Goal: Find specific page/section: Find specific page/section

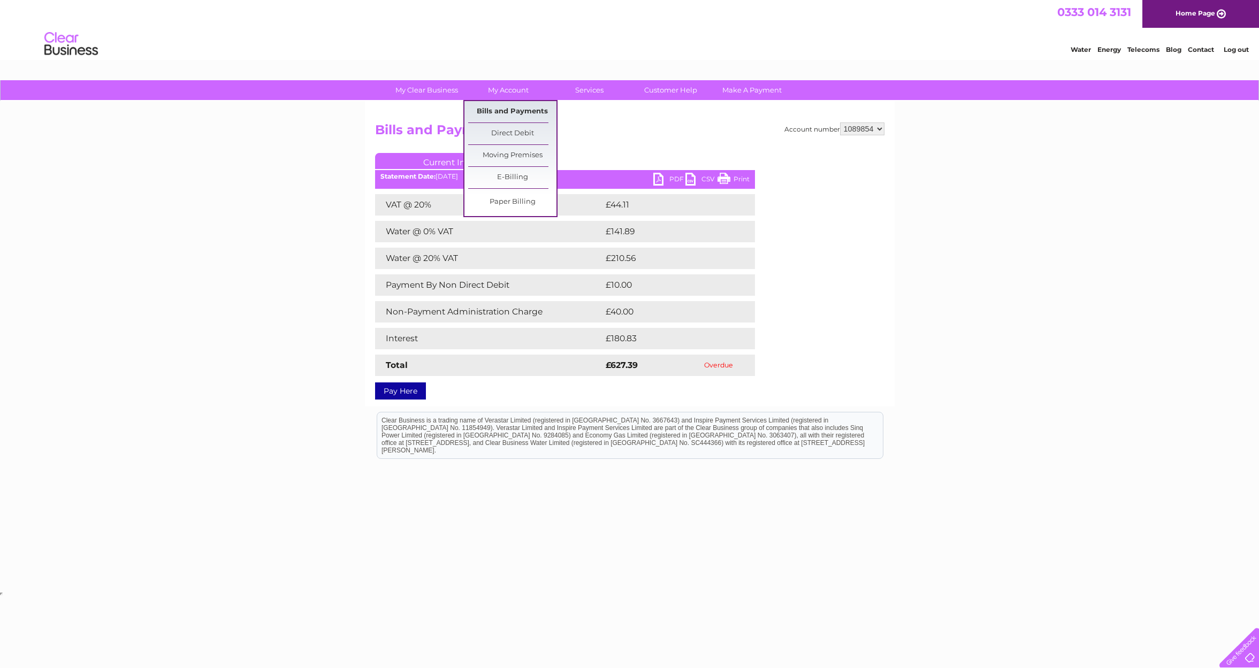
click at [503, 111] on link "Bills and Payments" at bounding box center [512, 111] width 88 height 21
click at [530, 113] on link "Bills and Payments" at bounding box center [512, 111] width 88 height 21
click at [512, 111] on link "Bills and Payments" at bounding box center [512, 111] width 88 height 21
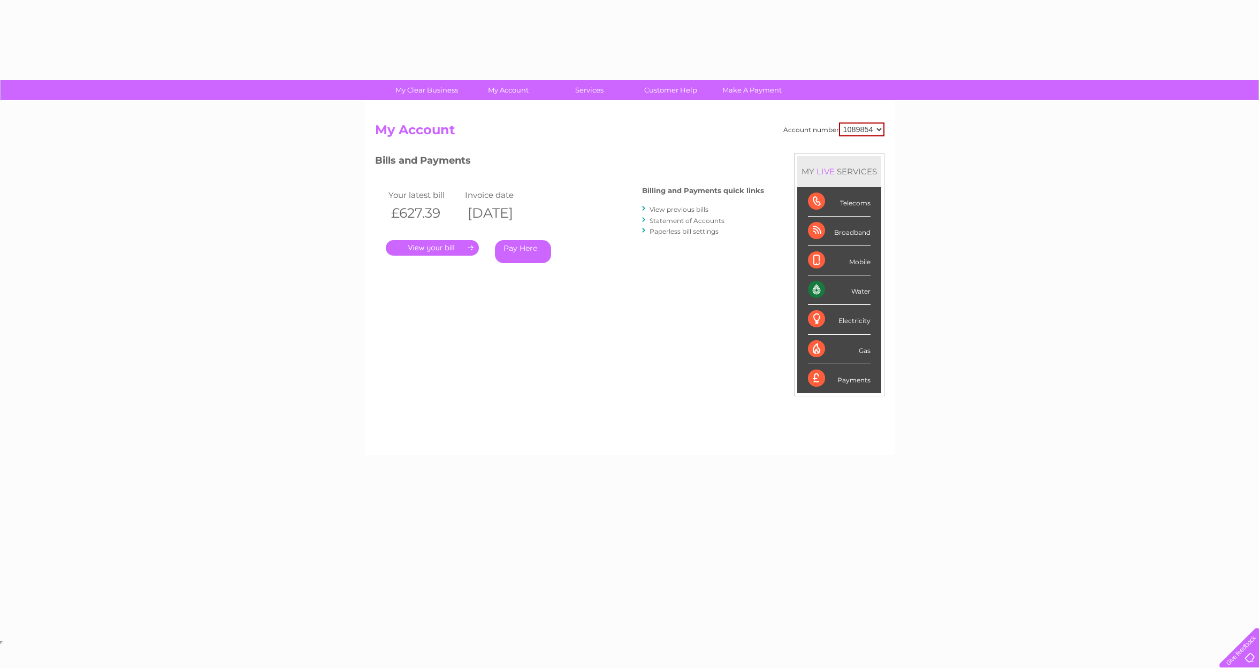
drag, startPoint x: 389, startPoint y: 222, endPoint x: 417, endPoint y: 220, distance: 27.8
click at [417, 220] on th "£627.39" at bounding box center [424, 213] width 77 height 22
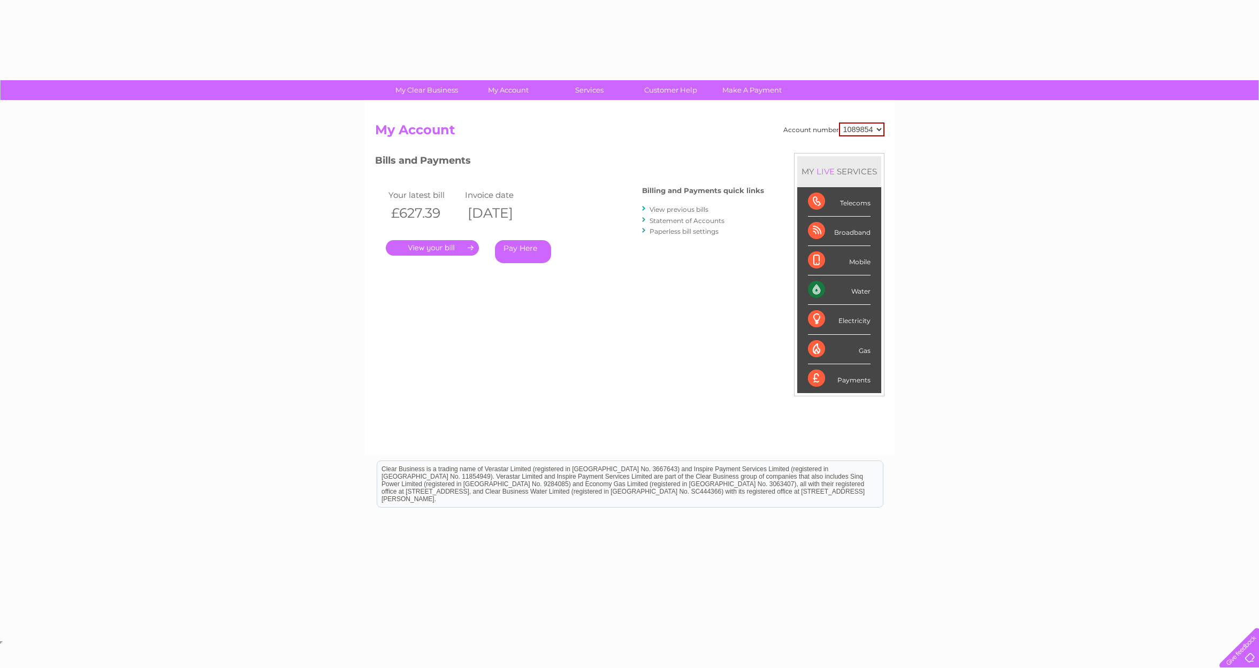
click at [455, 245] on link "." at bounding box center [432, 248] width 93 height 16
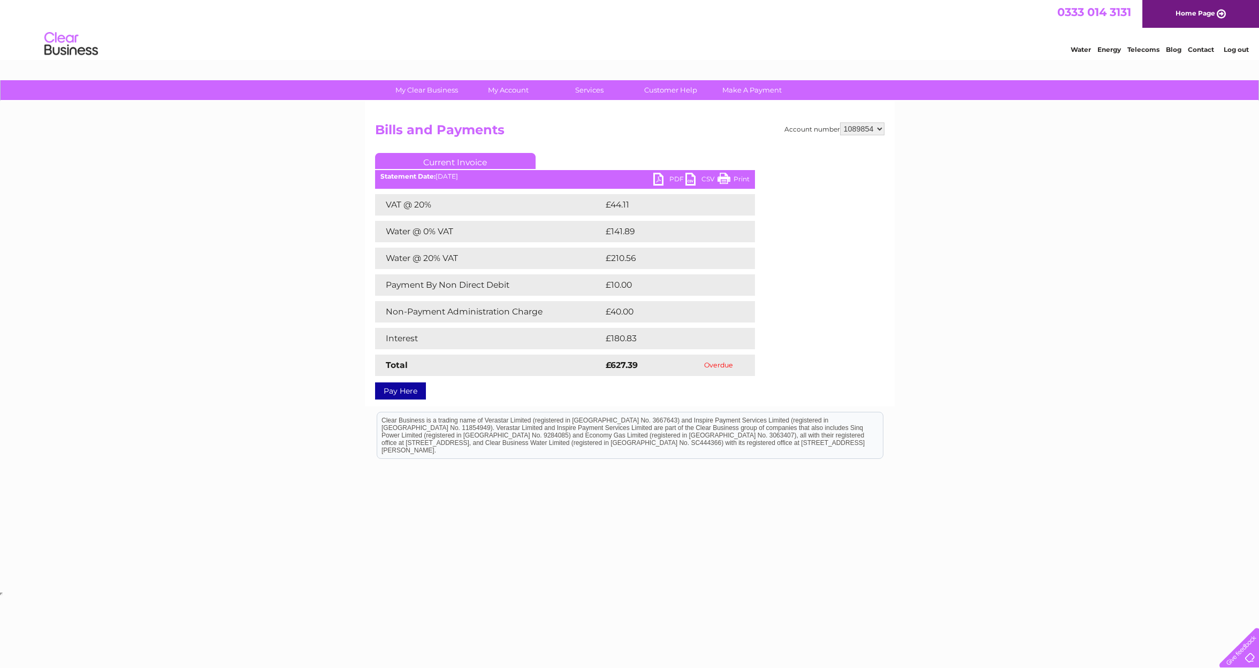
click at [174, 372] on div "My Clear Business Login Details My Details My Preferences Link Account My Accou…" at bounding box center [629, 334] width 1259 height 509
